Goal: Task Accomplishment & Management: Complete application form

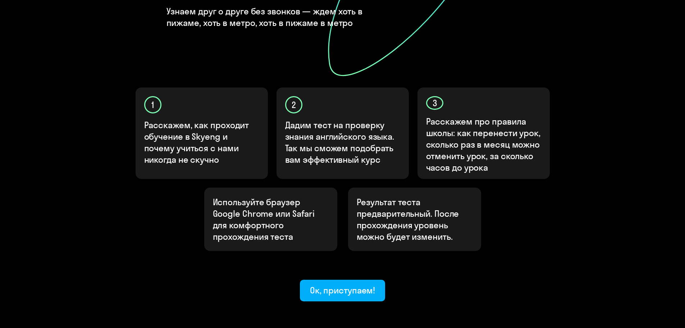
scroll to position [180, 0]
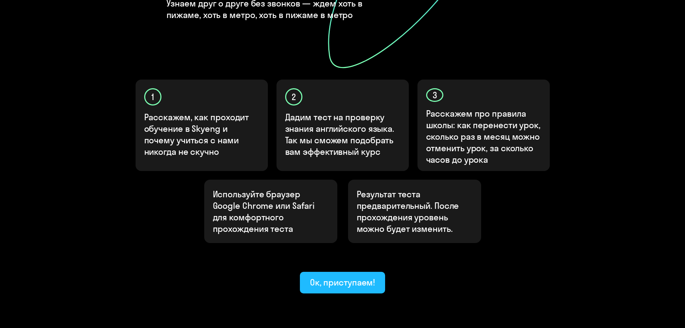
click at [339, 276] on div "Ок, приступаем!" at bounding box center [342, 282] width 65 height 12
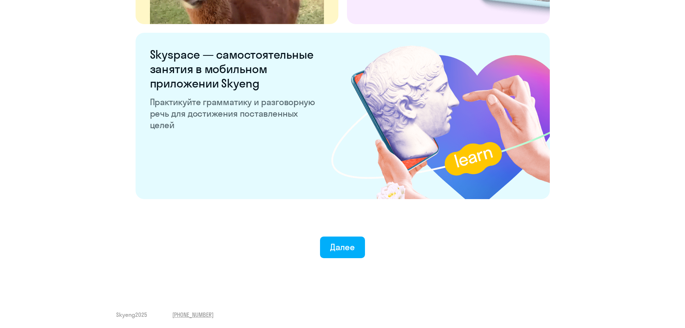
scroll to position [1339, 0]
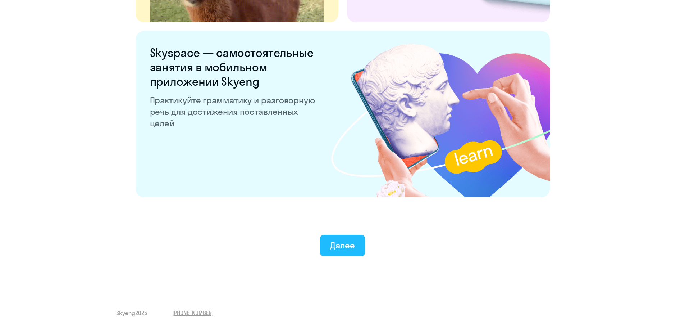
click at [347, 252] on button "Далее" at bounding box center [342, 245] width 45 height 22
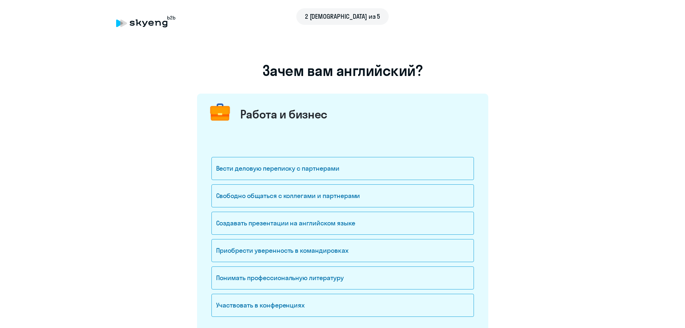
scroll to position [36, 0]
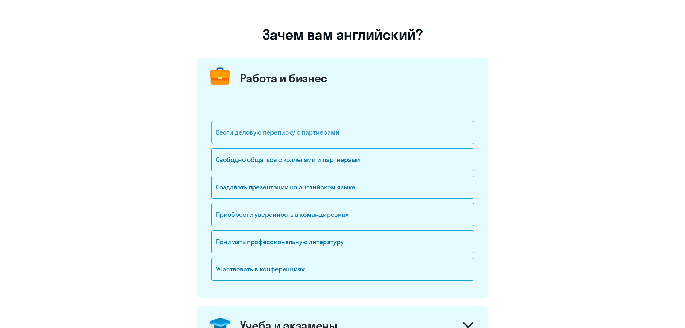
click at [365, 129] on div "Вести деловую переписку с партнерами" at bounding box center [342, 132] width 262 height 23
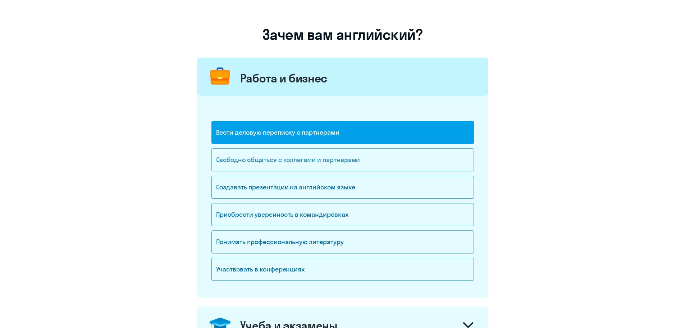
click at [364, 163] on div "Свободно общаться с коллегами и партнерами" at bounding box center [342, 159] width 262 height 23
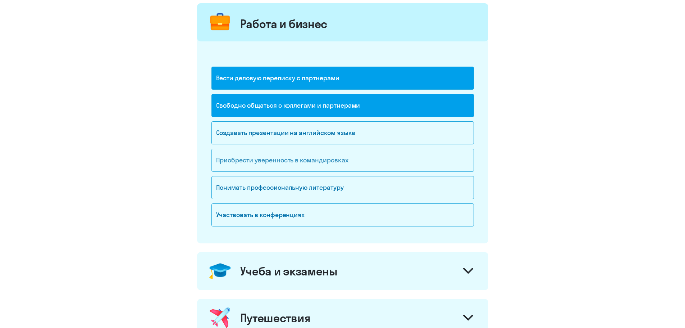
scroll to position [144, 0]
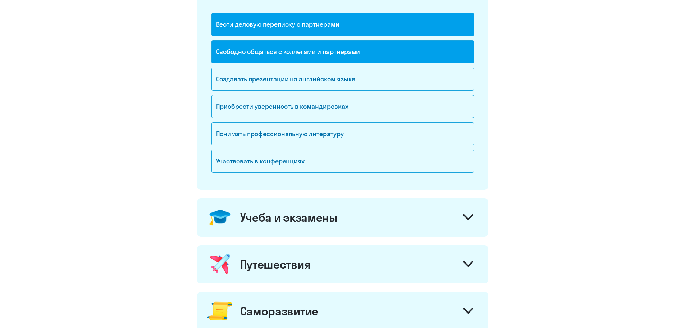
click at [343, 258] on div "Путешествия" at bounding box center [342, 264] width 291 height 38
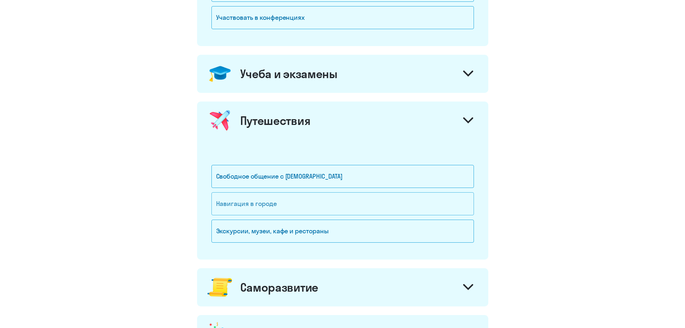
scroll to position [288, 0]
click at [296, 187] on div "Свободное общение с [DEMOGRAPHIC_DATA]" at bounding box center [342, 175] width 262 height 23
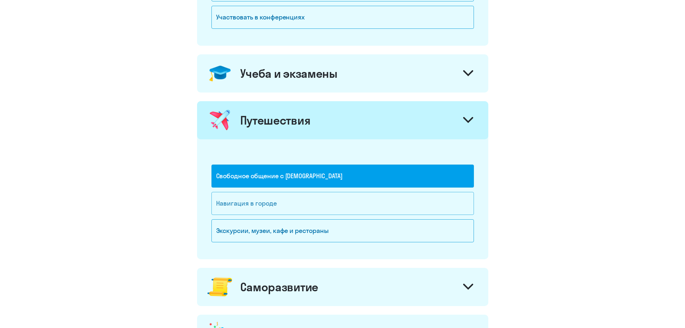
click at [289, 200] on div "Навигация в городе" at bounding box center [342, 203] width 262 height 23
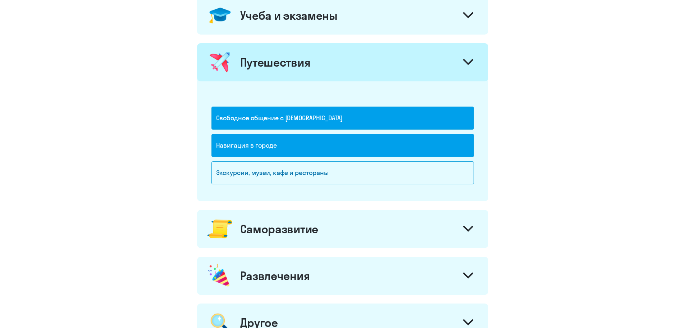
scroll to position [360, 0]
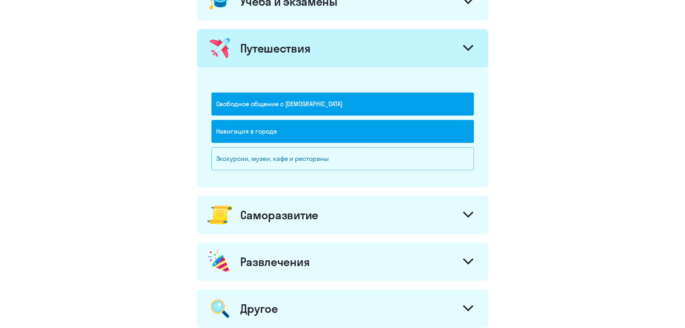
click at [362, 162] on div "Экскурсии, музеи, кафе и рестораны" at bounding box center [342, 158] width 262 height 23
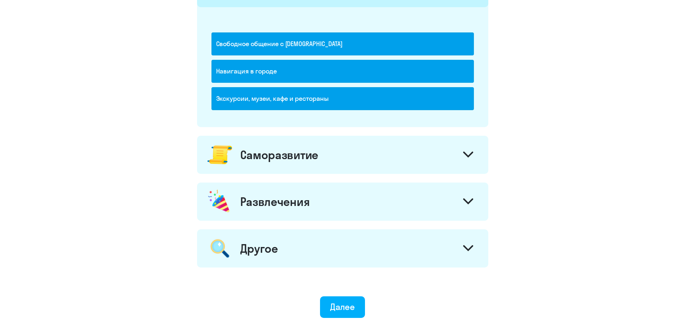
scroll to position [431, 0]
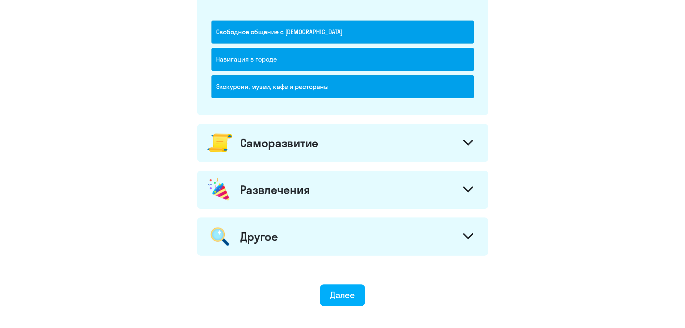
click at [434, 142] on div "Саморазвитие" at bounding box center [342, 143] width 291 height 38
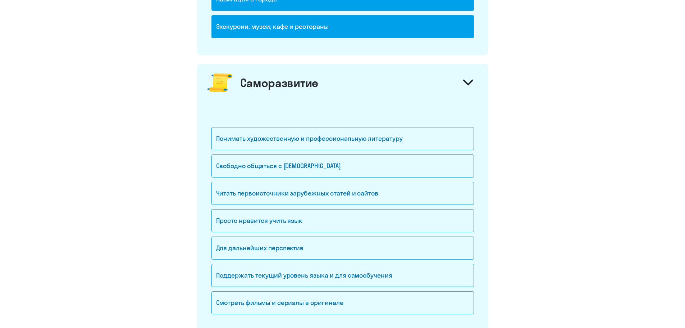
scroll to position [503, 0]
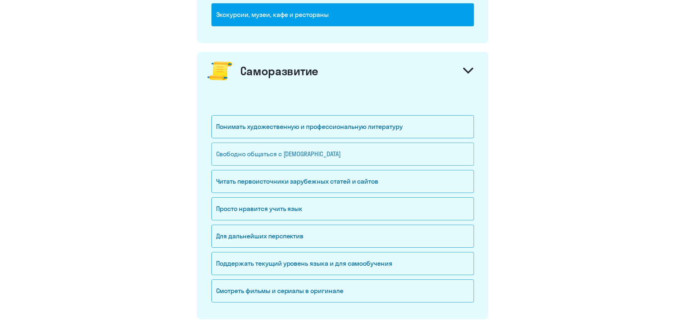
click at [426, 148] on div "Свободно общаться с [DEMOGRAPHIC_DATA]" at bounding box center [342, 153] width 262 height 23
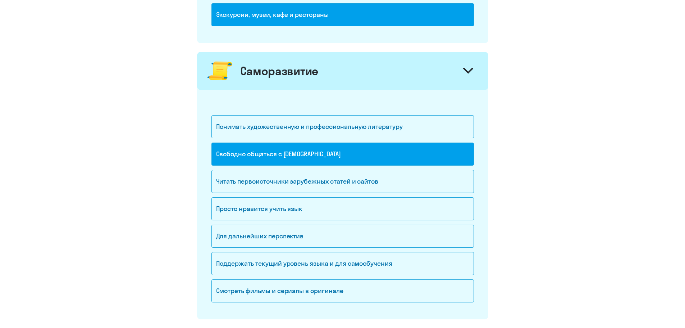
scroll to position [539, 0]
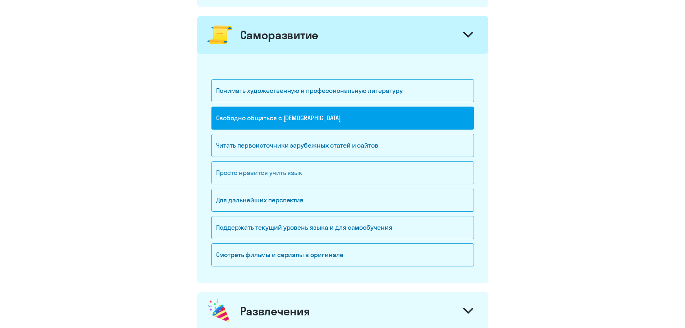
click at [369, 175] on div "Просто нравится учить язык" at bounding box center [342, 172] width 262 height 23
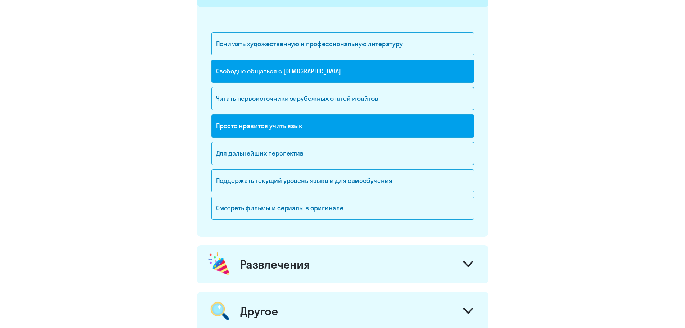
scroll to position [611, 0]
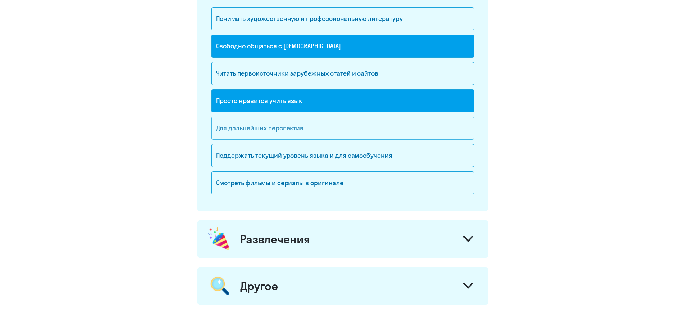
click at [333, 133] on div "Для дальнейших перспектив" at bounding box center [342, 127] width 262 height 23
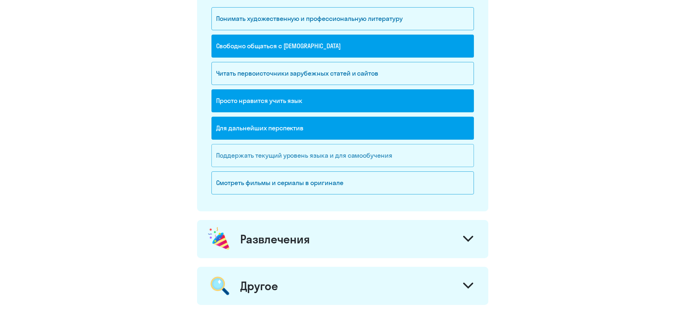
click at [328, 154] on div "Поддержать текущий уровень языка и для cамообучения" at bounding box center [342, 155] width 262 height 23
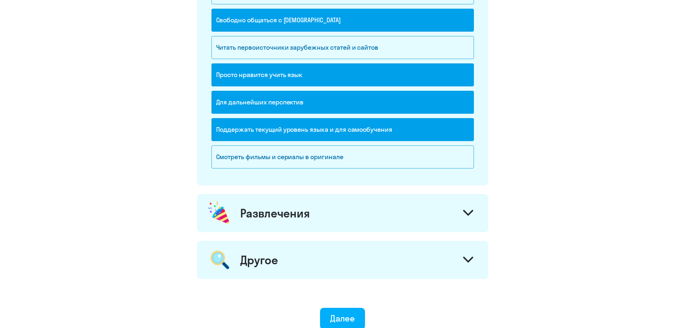
scroll to position [683, 0]
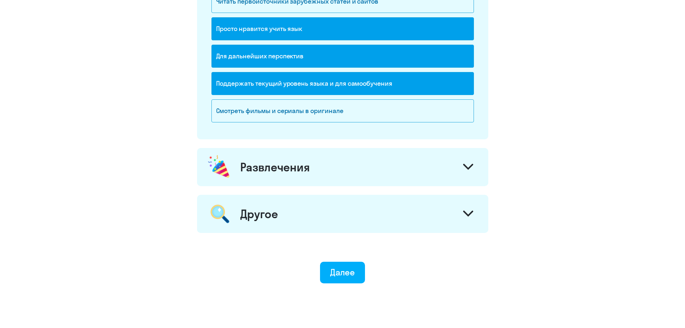
click at [330, 172] on div "Развлечения" at bounding box center [342, 167] width 291 height 38
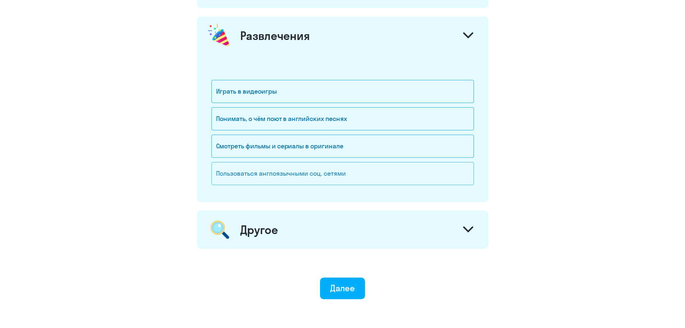
scroll to position [827, 0]
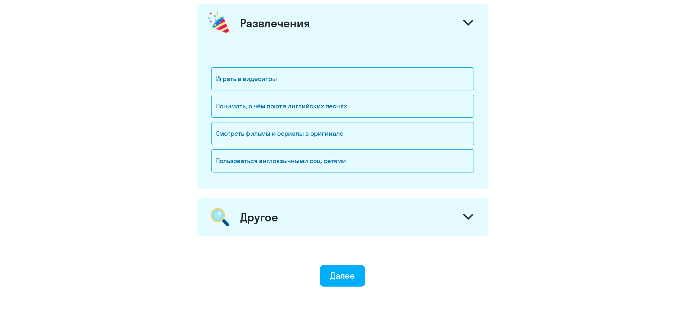
click at [308, 215] on div "Другое" at bounding box center [342, 217] width 291 height 38
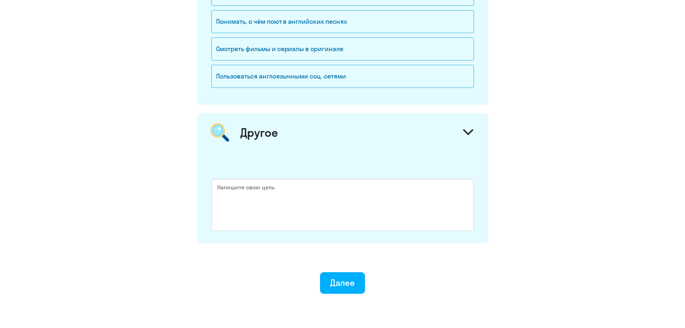
scroll to position [935, 0]
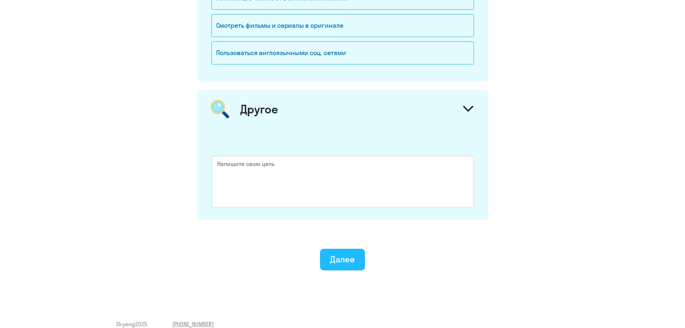
click at [346, 253] on div "Далее" at bounding box center [342, 259] width 25 height 12
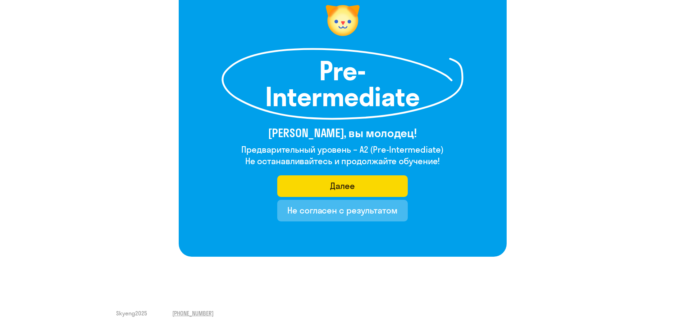
scroll to position [66, 0]
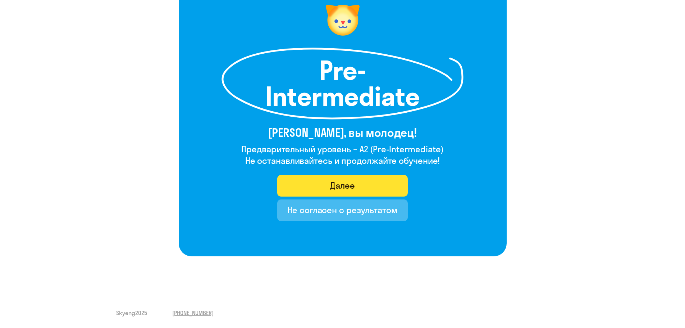
click at [365, 182] on button "Далее" at bounding box center [342, 186] width 131 height 22
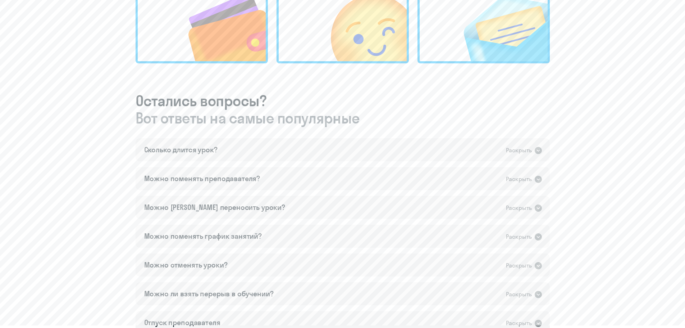
scroll to position [324, 0]
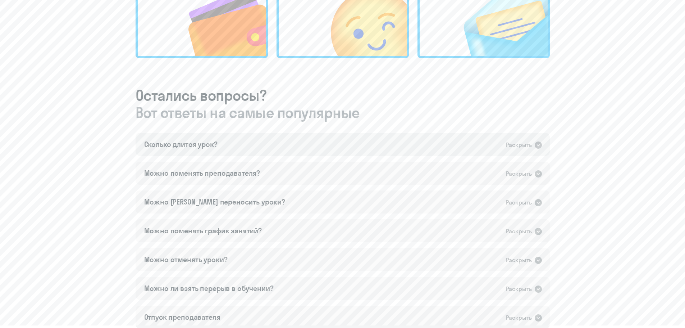
click at [538, 143] on icon at bounding box center [538, 144] width 7 height 7
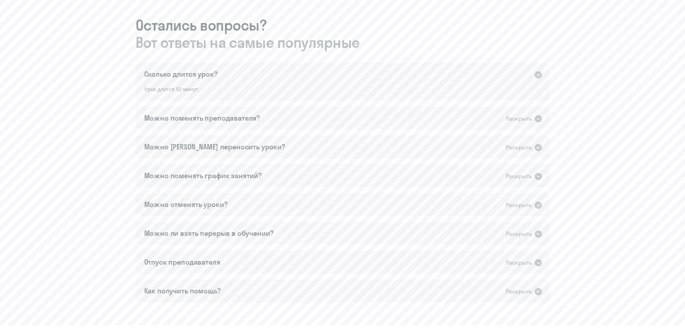
scroll to position [396, 0]
click at [539, 116] on icon at bounding box center [538, 117] width 9 height 9
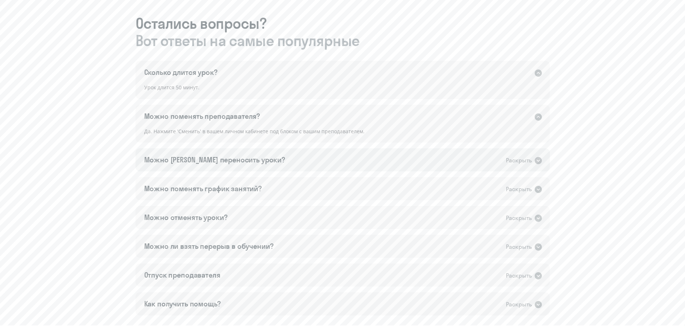
click at [537, 159] on icon at bounding box center [538, 160] width 7 height 7
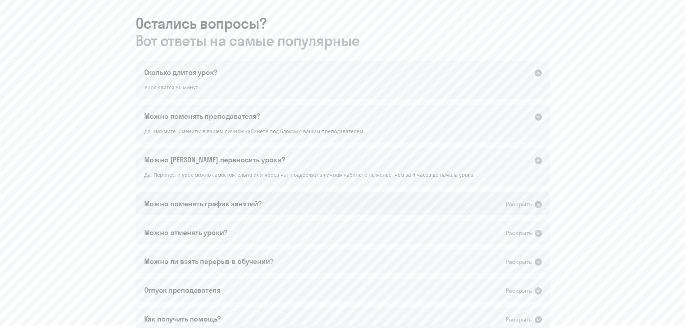
click at [538, 202] on icon at bounding box center [538, 204] width 7 height 7
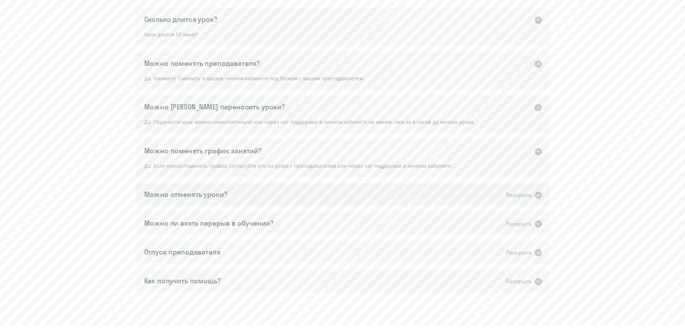
scroll to position [467, 0]
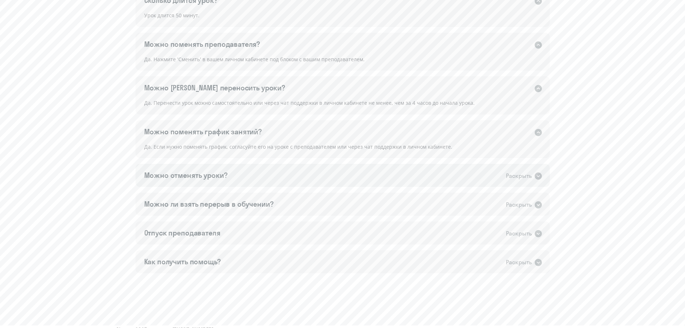
click at [537, 178] on icon at bounding box center [538, 175] width 7 height 7
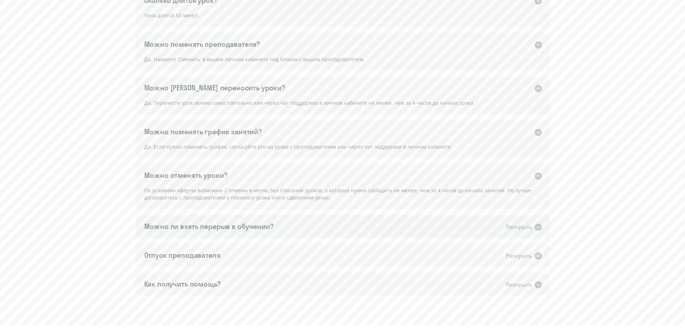
click at [538, 228] on icon at bounding box center [538, 226] width 7 height 7
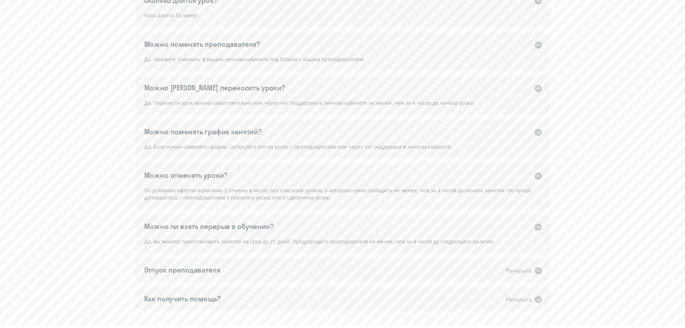
scroll to position [503, 0]
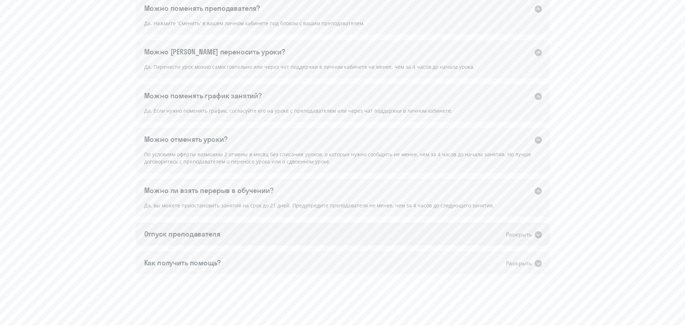
click at [539, 232] on icon at bounding box center [538, 234] width 7 height 7
click at [535, 277] on icon at bounding box center [538, 278] width 7 height 7
